Goal: Download file/media

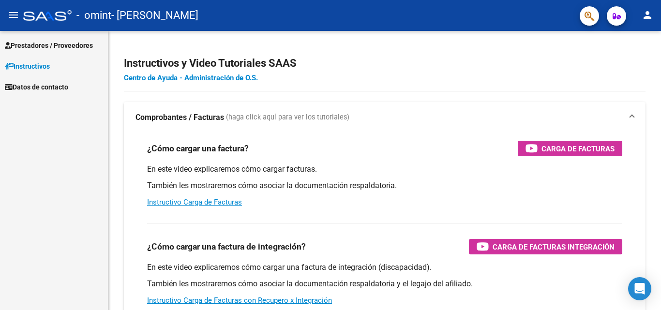
click at [66, 48] on span "Prestadores / Proveedores" at bounding box center [49, 45] width 88 height 11
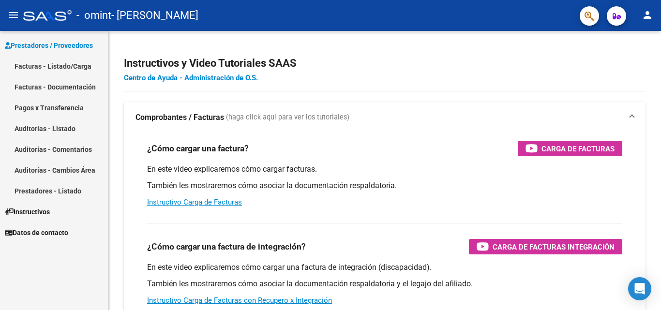
click at [42, 66] on link "Facturas - Listado/Carga" at bounding box center [54, 66] width 108 height 21
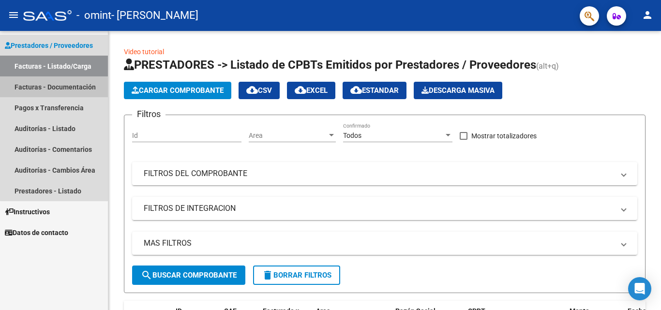
click at [73, 83] on link "Facturas - Documentación" at bounding box center [54, 87] width 108 height 21
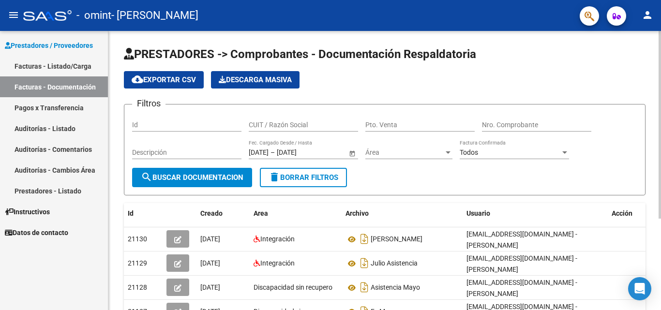
click at [658, 310] on div "PRESTADORES -> Comprobantes - Documentación Respaldatoria cloud_download Export…" at bounding box center [384, 243] width 553 height 425
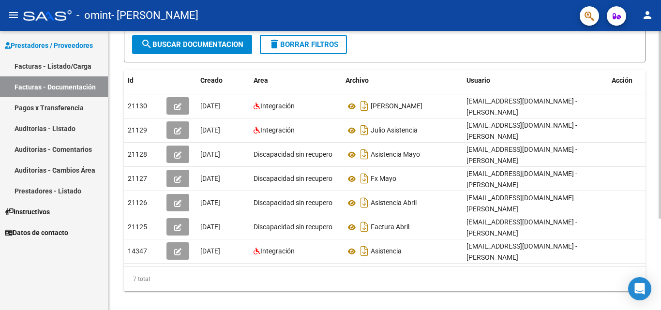
scroll to position [136, 0]
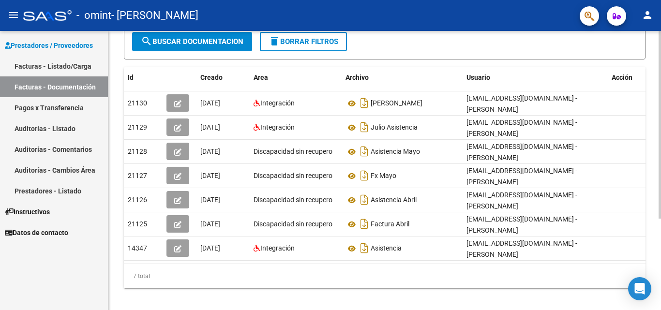
click at [661, 181] on div at bounding box center [660, 211] width 2 height 188
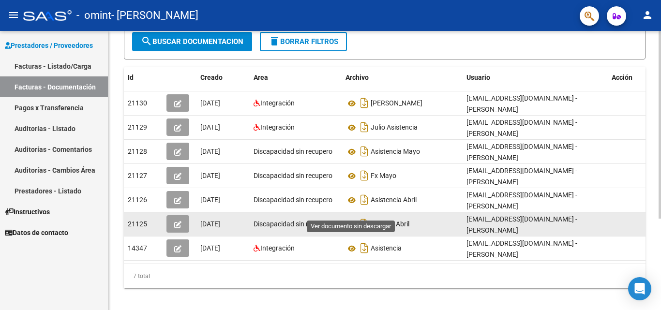
click at [350, 219] on icon at bounding box center [352, 225] width 13 height 12
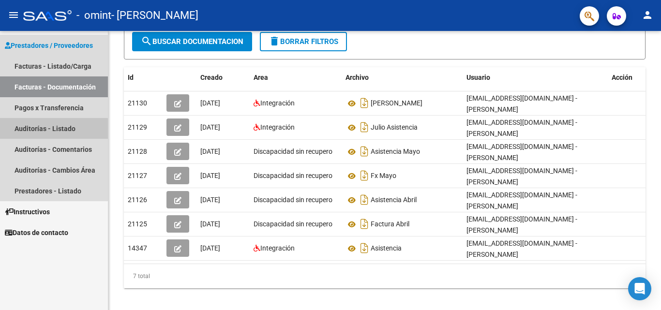
click at [48, 129] on link "Auditorías - Listado" at bounding box center [54, 128] width 108 height 21
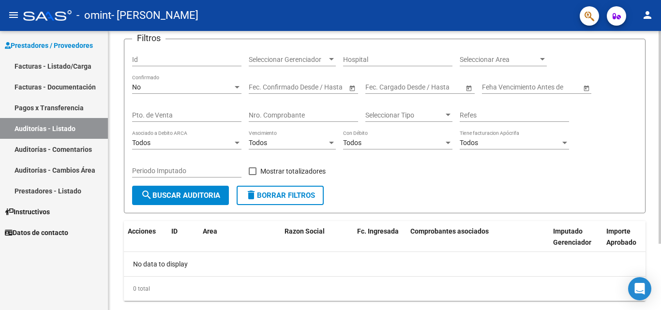
scroll to position [87, 0]
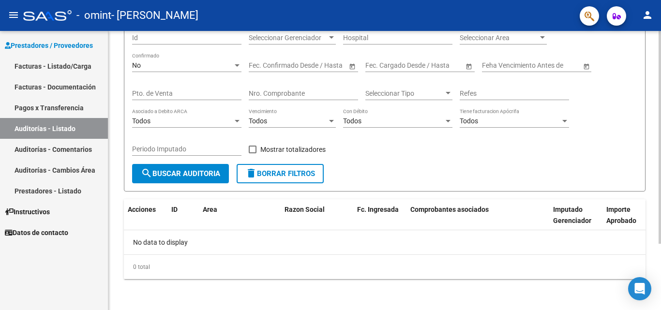
click at [660, 199] on div at bounding box center [660, 203] width 2 height 213
